Goal: Task Accomplishment & Management: Complete application form

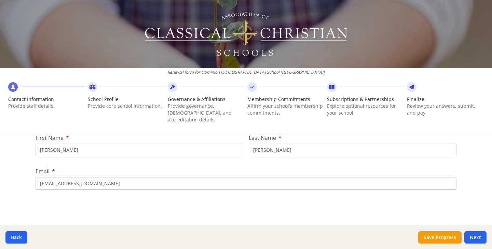
scroll to position [76, 0]
